Goal: Information Seeking & Learning: Learn about a topic

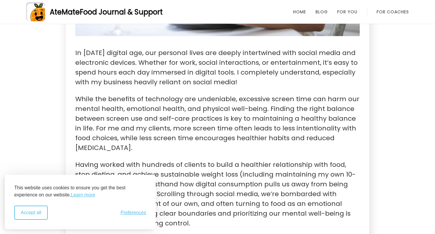
click at [41, 207] on button "Accept all" at bounding box center [30, 213] width 33 height 14
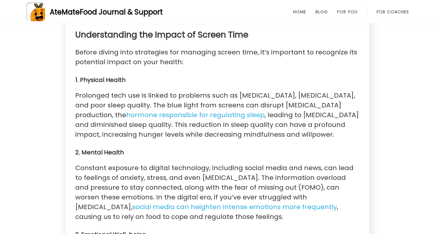
scroll to position [474, 0]
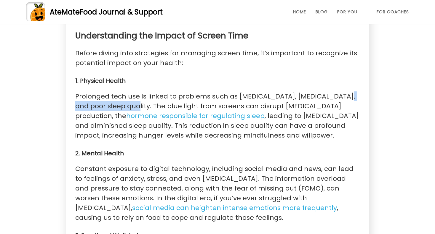
drag, startPoint x: 330, startPoint y: 79, endPoint x: 119, endPoint y: 91, distance: 211.3
click at [119, 91] on p "Prolonged tech use is linked to problems such as [MEDICAL_DATA], [MEDICAL_DATA]…" at bounding box center [217, 115] width 284 height 49
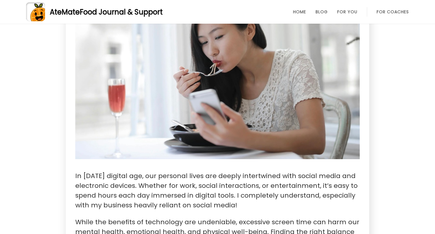
scroll to position [0, 0]
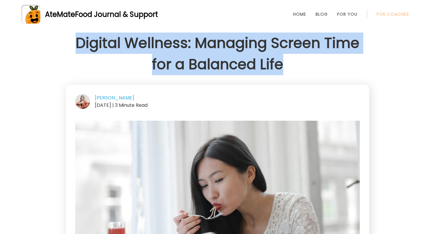
drag, startPoint x: 75, startPoint y: 43, endPoint x: 305, endPoint y: 70, distance: 231.3
click at [305, 70] on h1 "Digital Wellness: Managing Screen Time for a Balanced Life" at bounding box center [217, 54] width 303 height 43
copy h1 "Digital Wellness: Managing Screen Time for a Balanced Life"
